Goal: Task Accomplishment & Management: Use online tool/utility

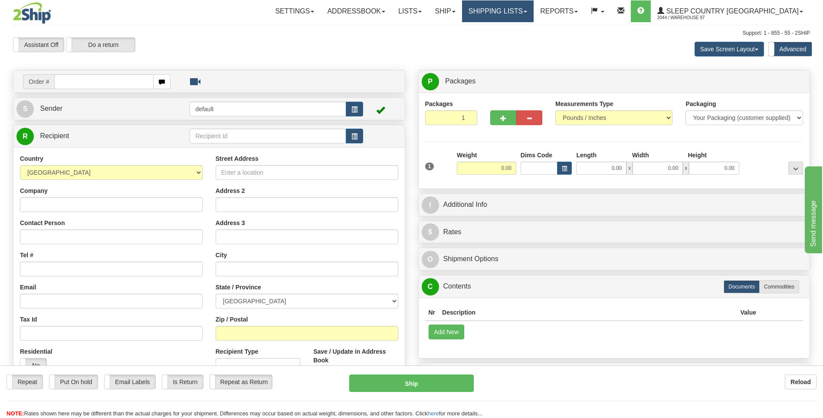
click at [524, 10] on link "Shipping lists" at bounding box center [498, 11] width 72 height 22
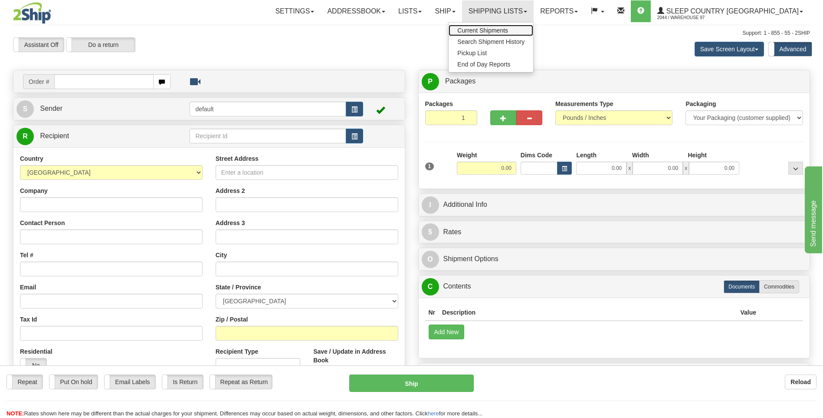
click at [508, 32] on span "Current Shipments" at bounding box center [482, 30] width 51 height 7
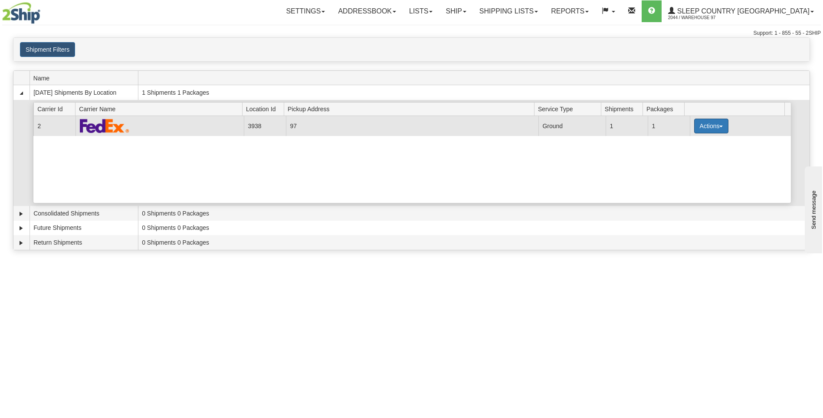
click at [705, 125] on button "Actions" at bounding box center [711, 125] width 35 height 15
click at [684, 141] on span "Details" at bounding box center [679, 142] width 23 height 6
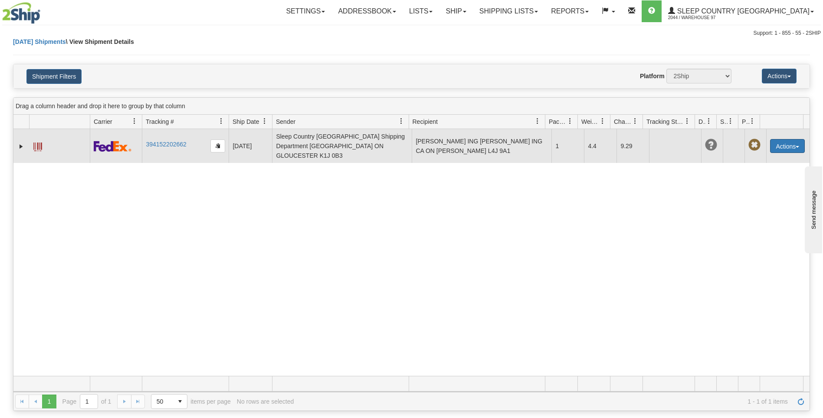
click at [780, 139] on button "Actions" at bounding box center [787, 146] width 35 height 14
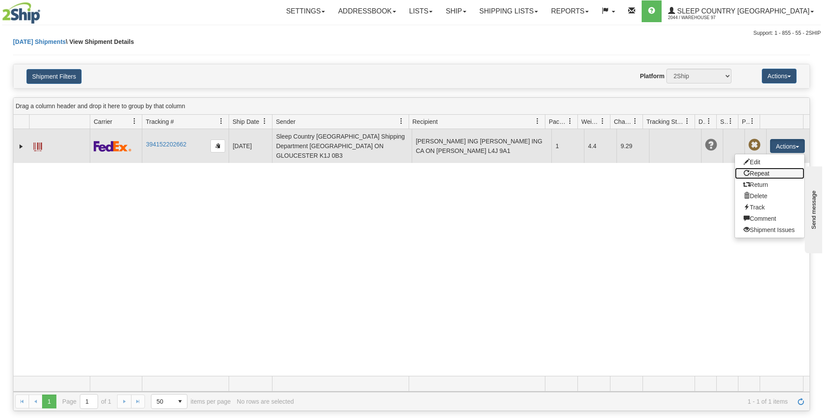
click at [751, 169] on link "Repeat" at bounding box center [769, 173] width 69 height 11
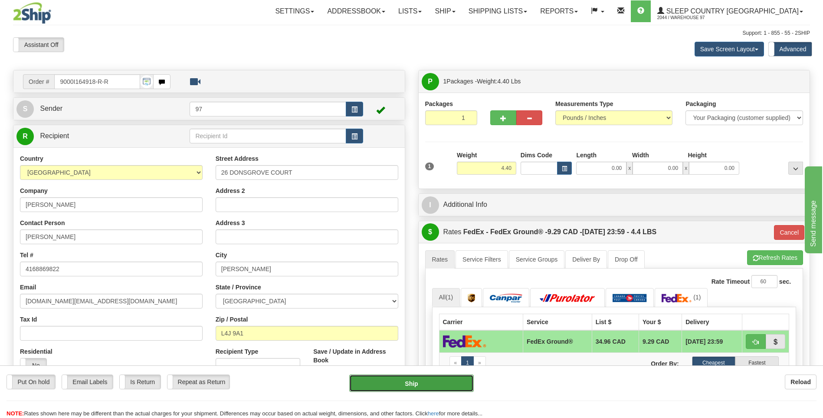
click at [453, 382] on button "Ship" at bounding box center [411, 382] width 124 height 17
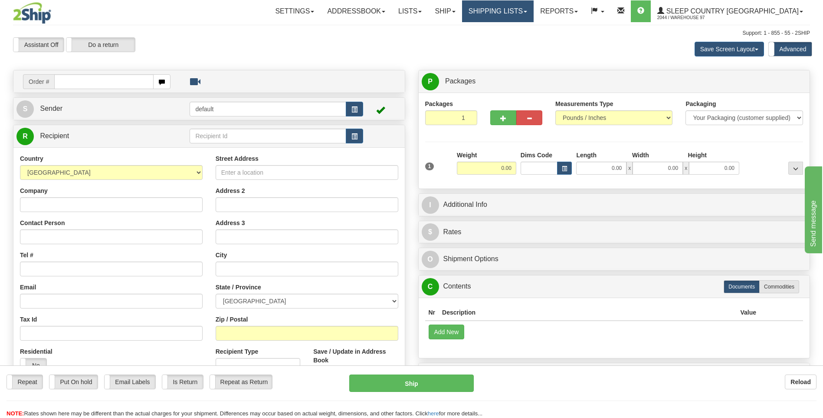
click at [534, 11] on link "Shipping lists" at bounding box center [498, 11] width 72 height 22
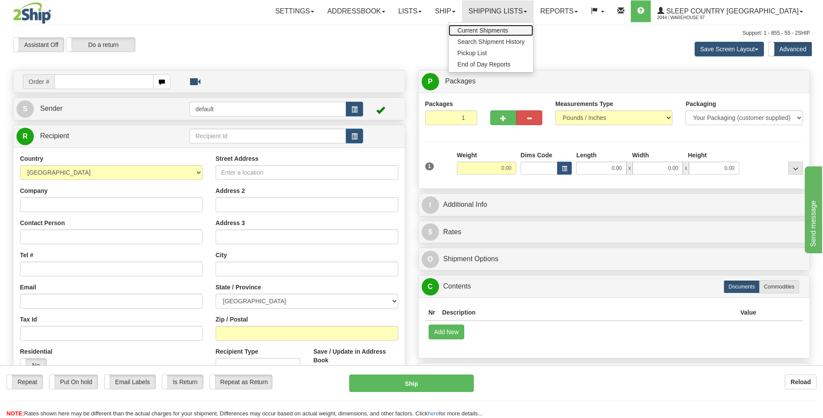
click at [508, 27] on span "Current Shipments" at bounding box center [482, 30] width 51 height 7
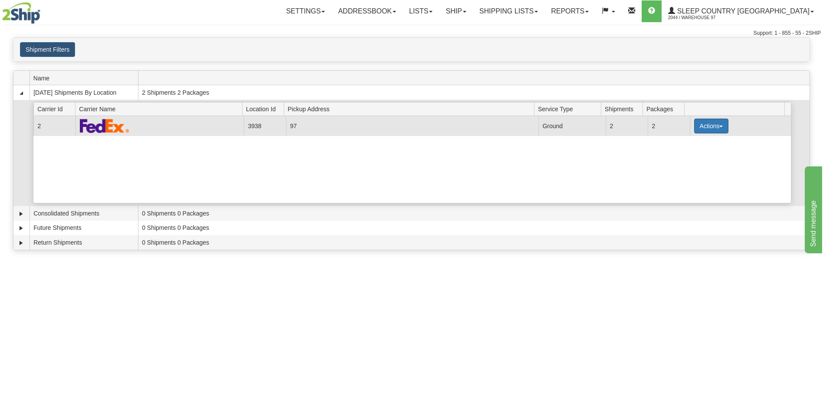
click at [711, 122] on button "Actions" at bounding box center [711, 125] width 35 height 15
click at [685, 153] on span "Close" at bounding box center [678, 153] width 20 height 6
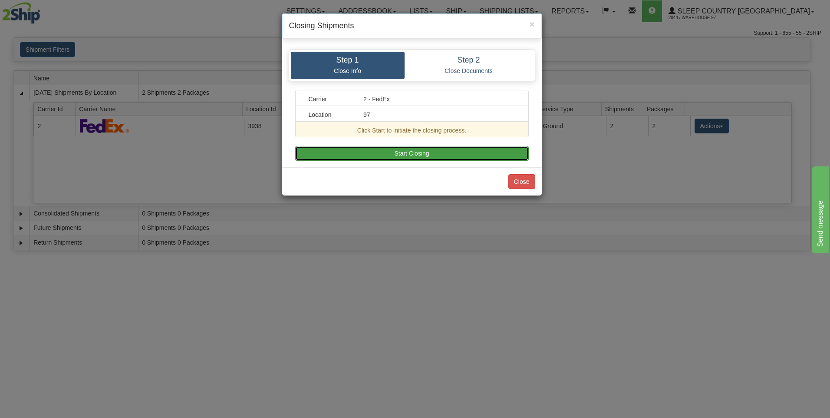
click at [448, 157] on button "Start Closing" at bounding box center [412, 153] width 234 height 15
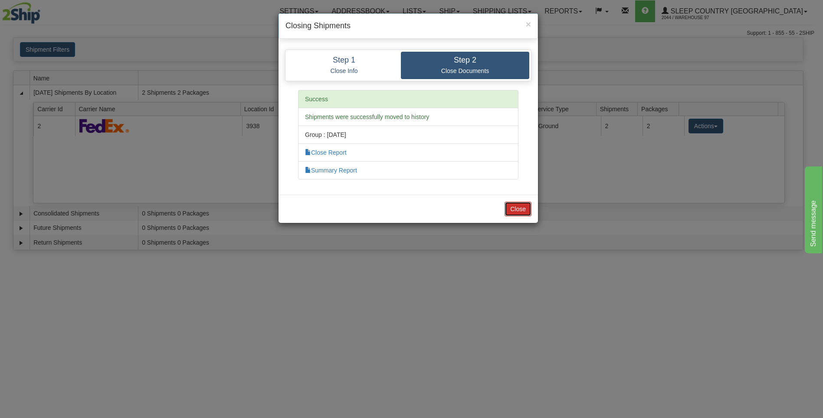
click at [514, 207] on button "Close" at bounding box center [518, 208] width 27 height 15
